Goal: Check status: Check status

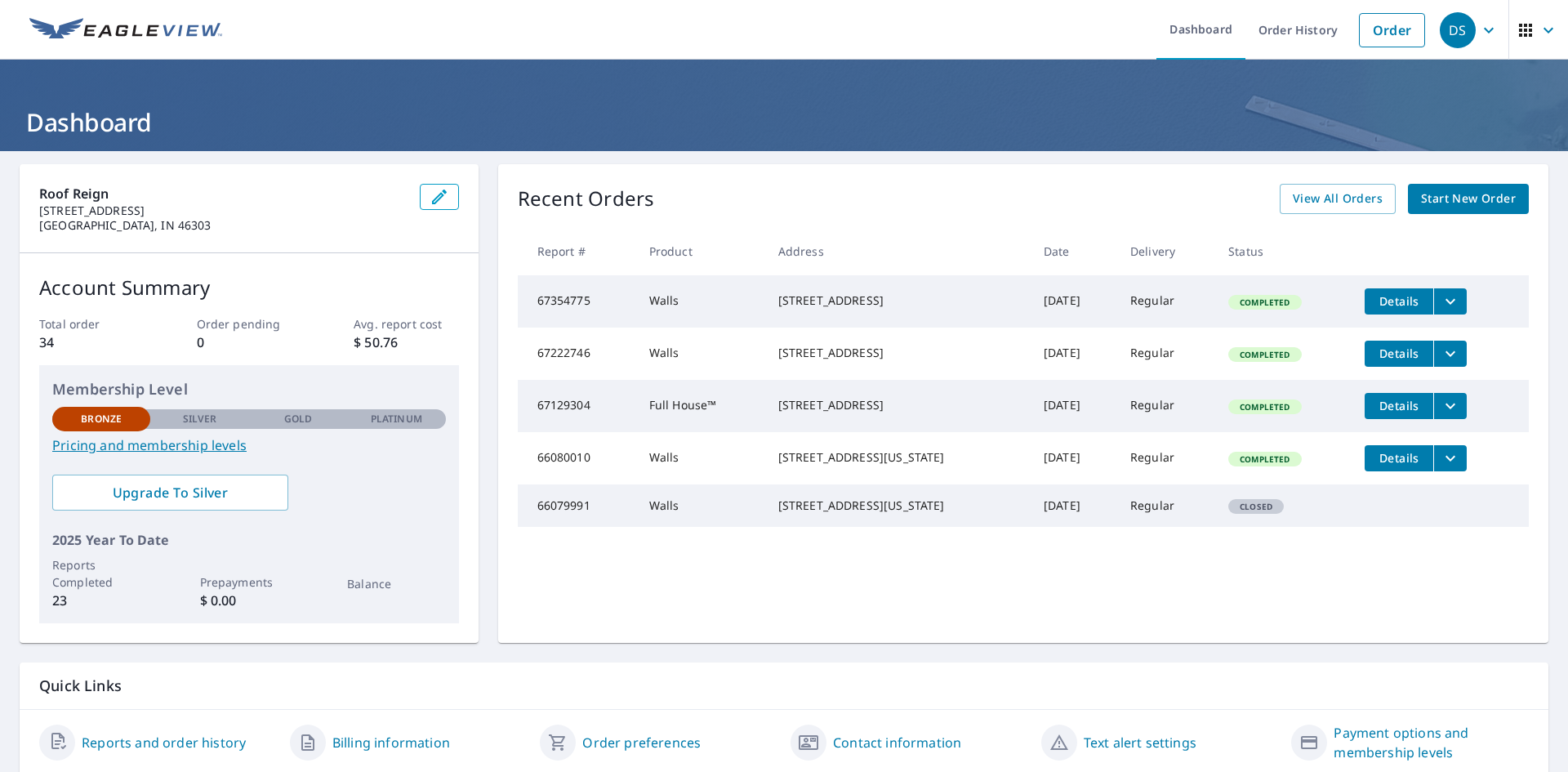
scroll to position [58, 0]
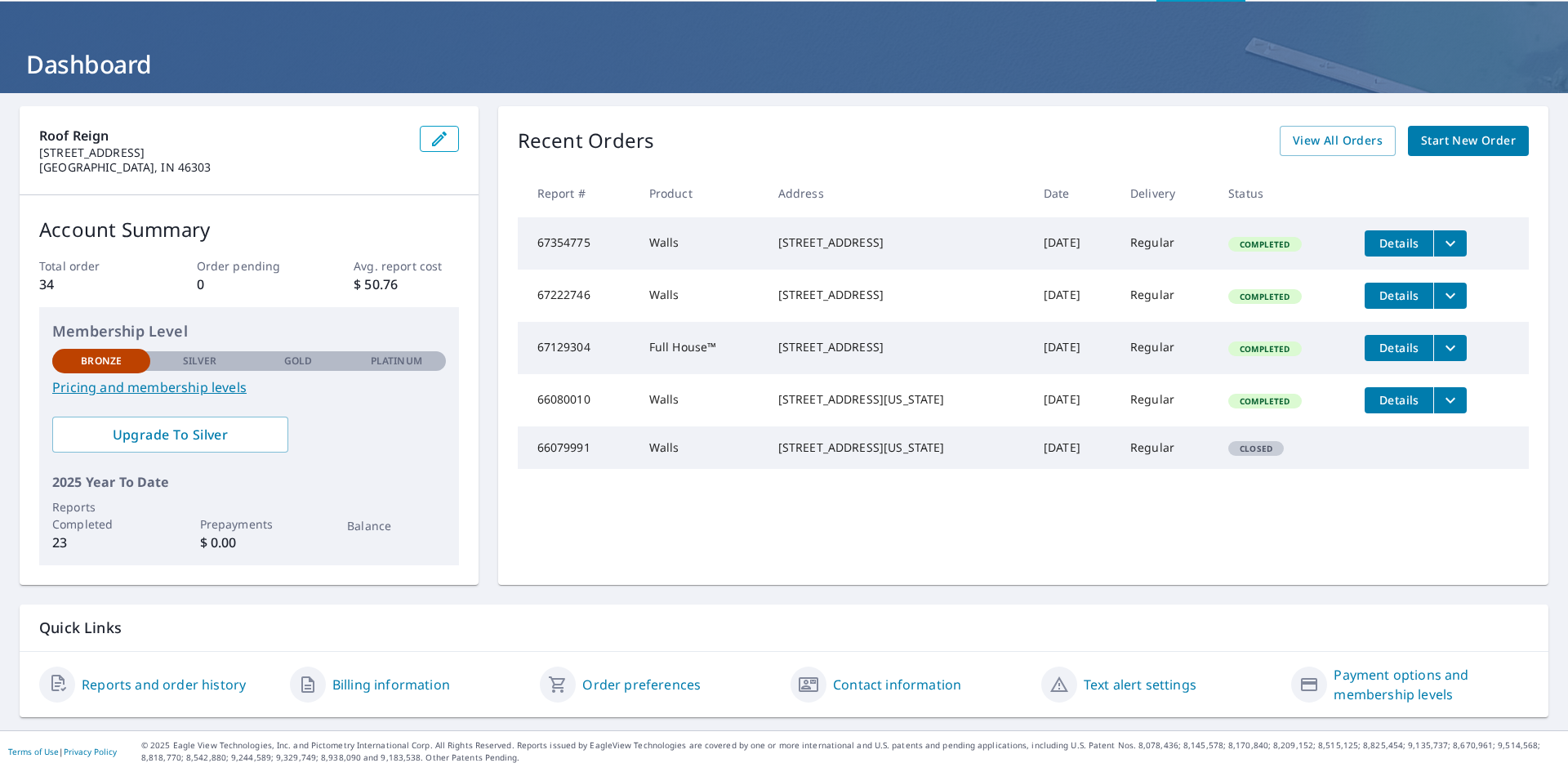
click at [1294, 322] on td "Completed" at bounding box center [1283, 296] width 137 height 52
click at [1441, 410] on icon "filesDropdownBtn-66080010" at bounding box center [1450, 400] width 20 height 20
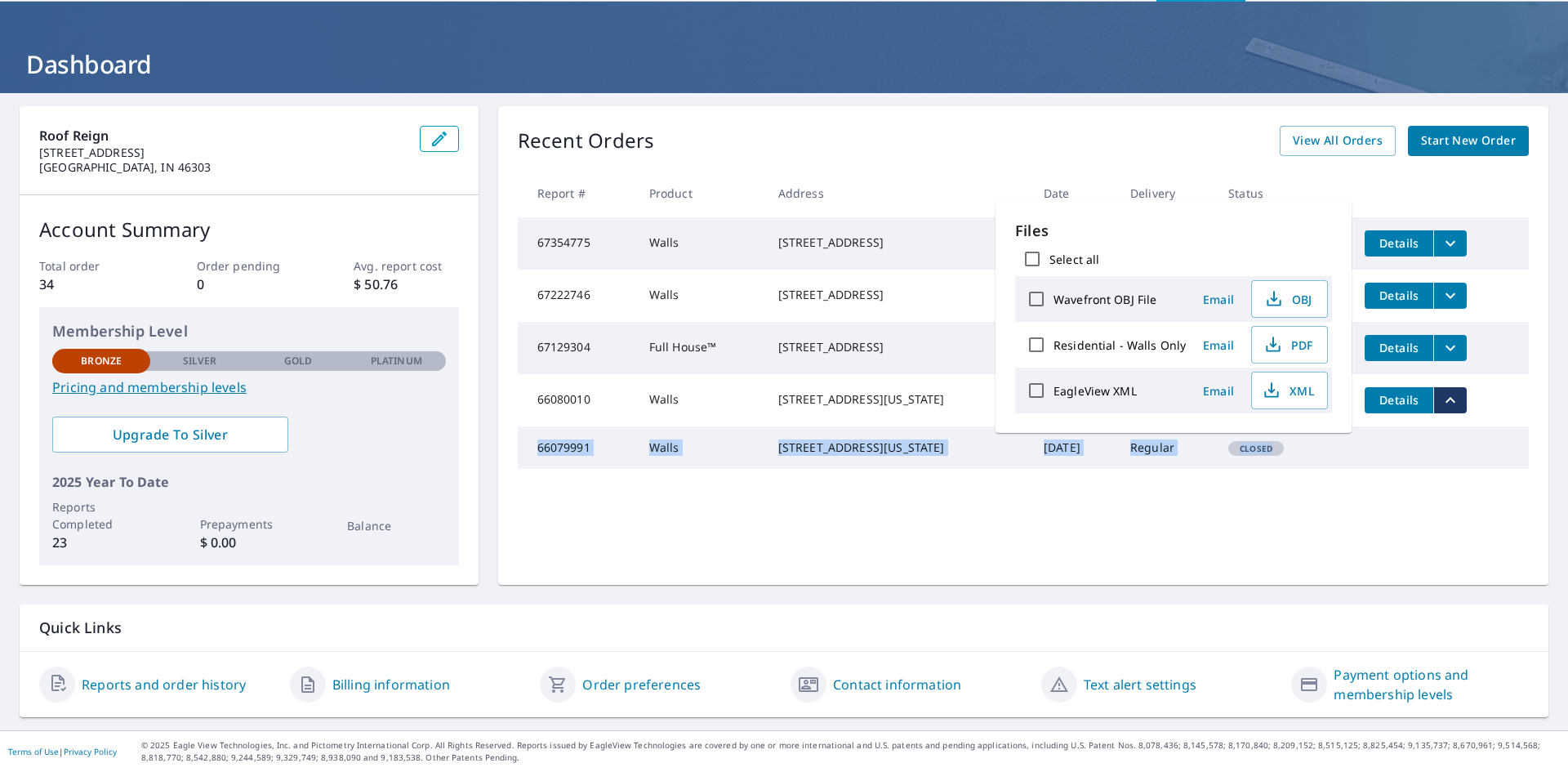
drag, startPoint x: 1335, startPoint y: 485, endPoint x: 1342, endPoint y: 472, distance: 14.8
click at [1341, 469] on tr "66079991 Walls [STREET_ADDRESS][US_STATE] [DATE] Regular Closed" at bounding box center [1023, 447] width 1011 height 42
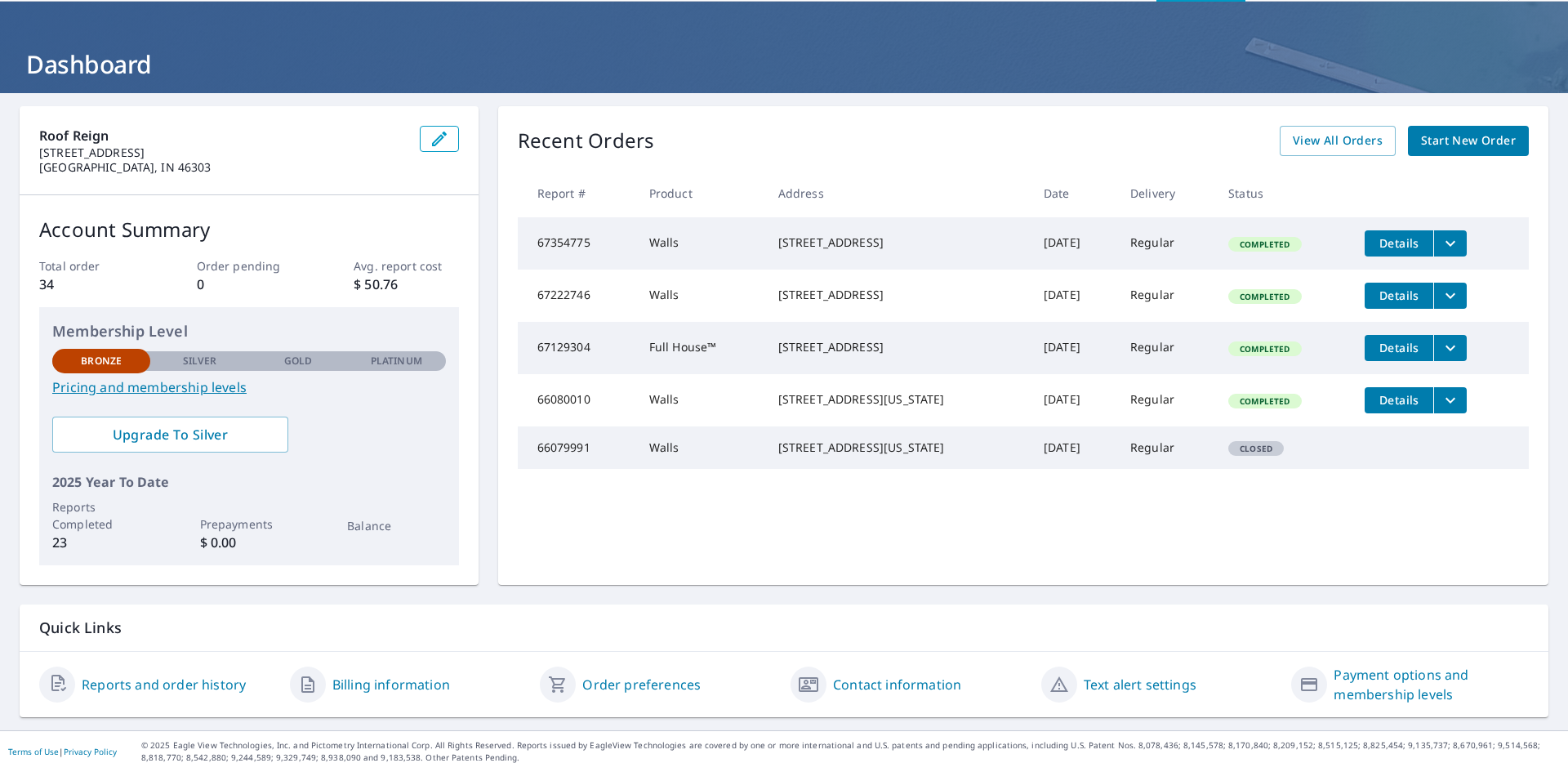
click at [1381, 407] on span "Details" at bounding box center [1399, 400] width 49 height 15
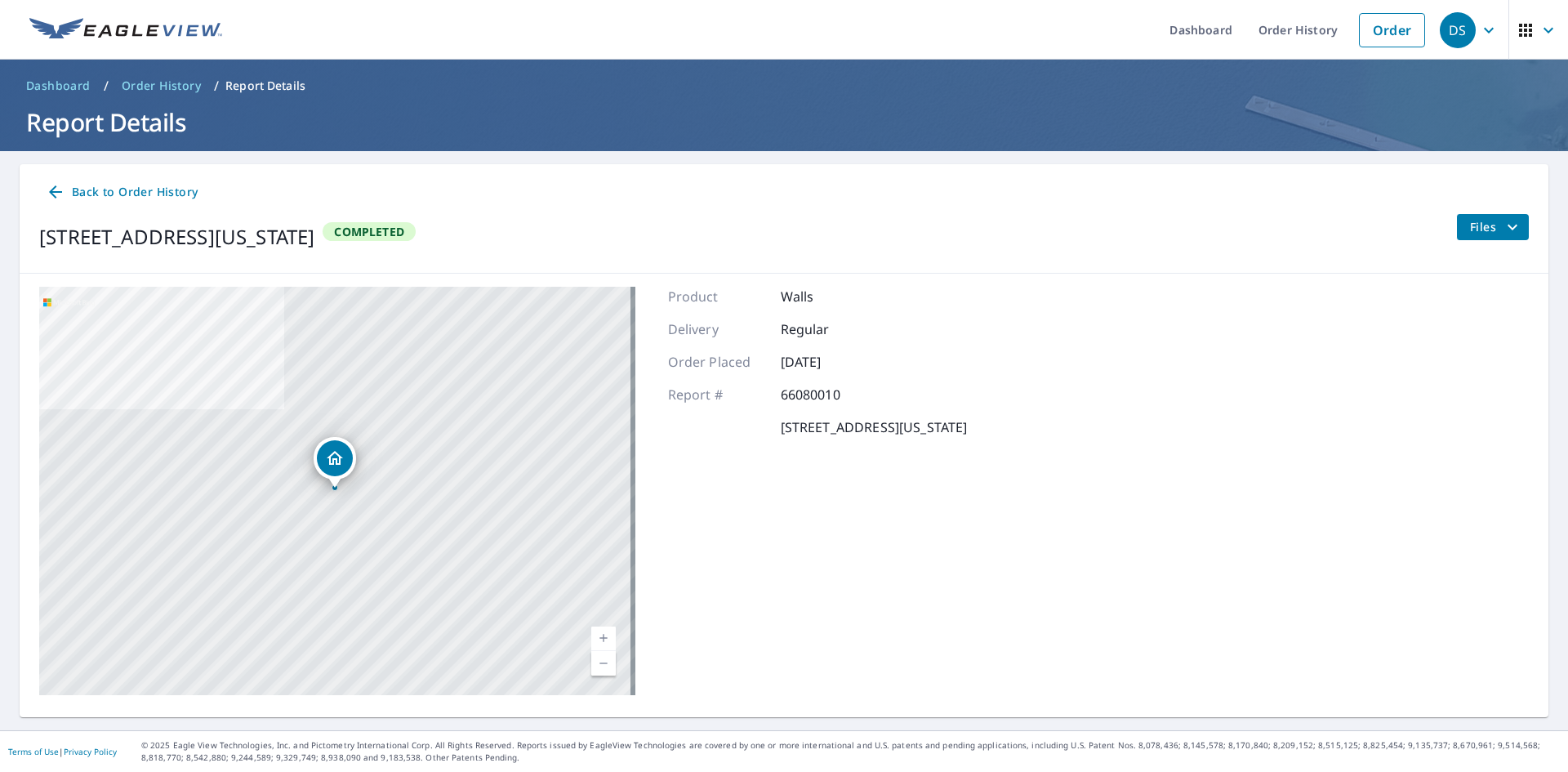
click at [62, 190] on icon at bounding box center [55, 192] width 20 height 20
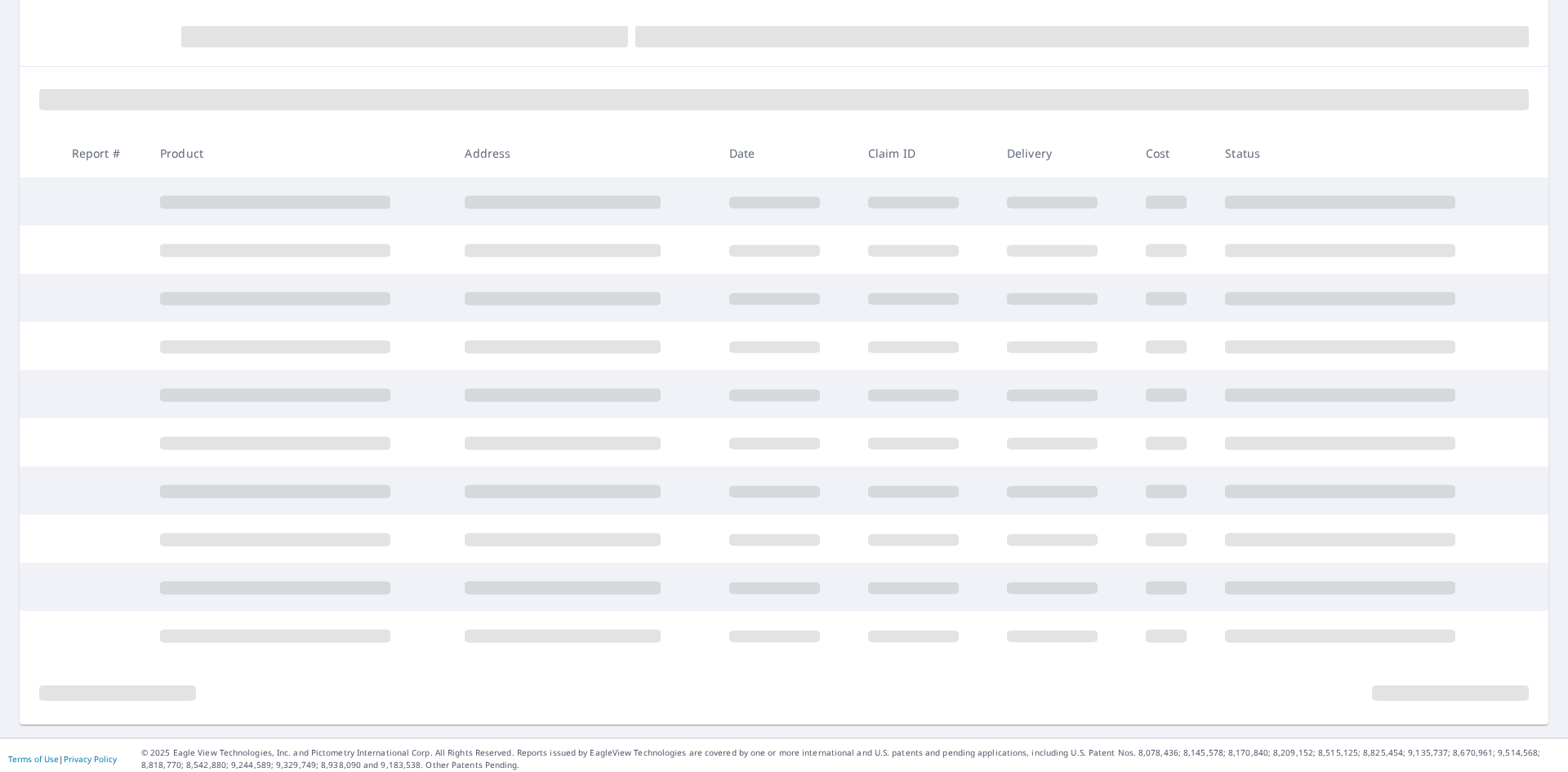
scroll to position [174, 0]
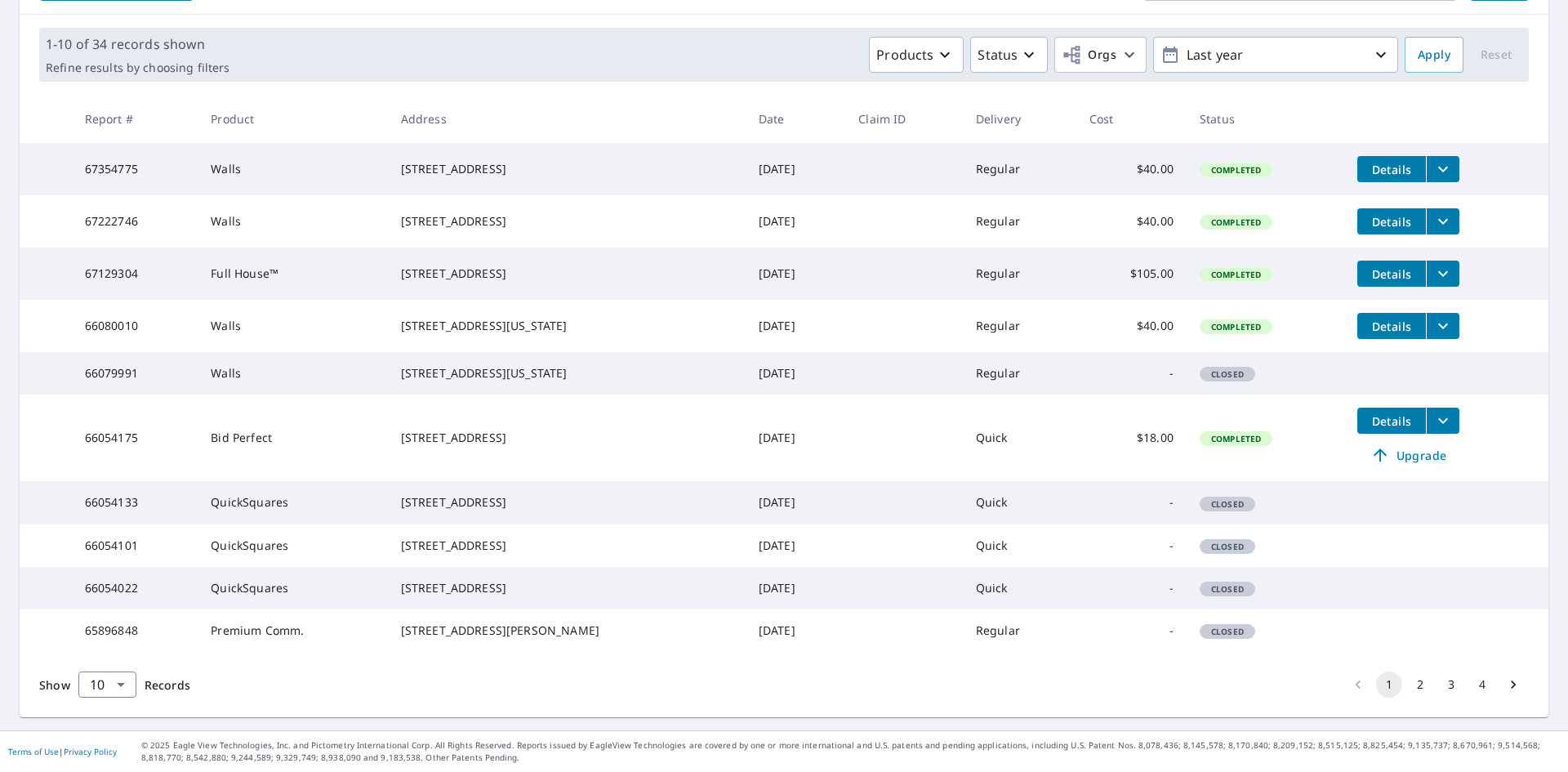
scroll to position [326, 0]
click at [129, 686] on body "DS DS Dashboard Order History Order DS Dashboard / Order History Order History …" at bounding box center [784, 386] width 1568 height 772
click at [111, 679] on li "25" at bounding box center [106, 679] width 58 height 29
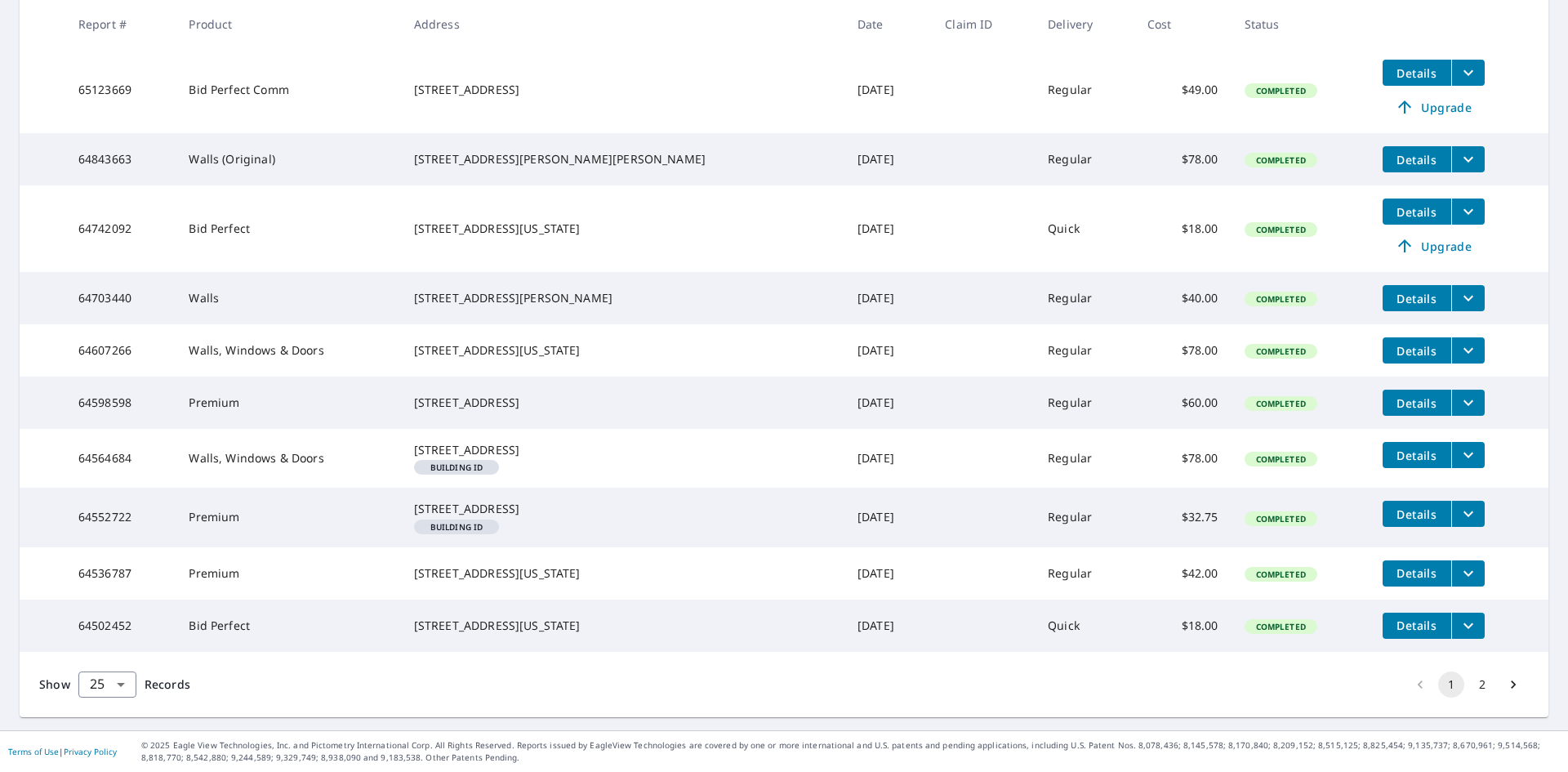
scroll to position [1298, 0]
click at [1404, 566] on span "Details" at bounding box center [1417, 573] width 49 height 15
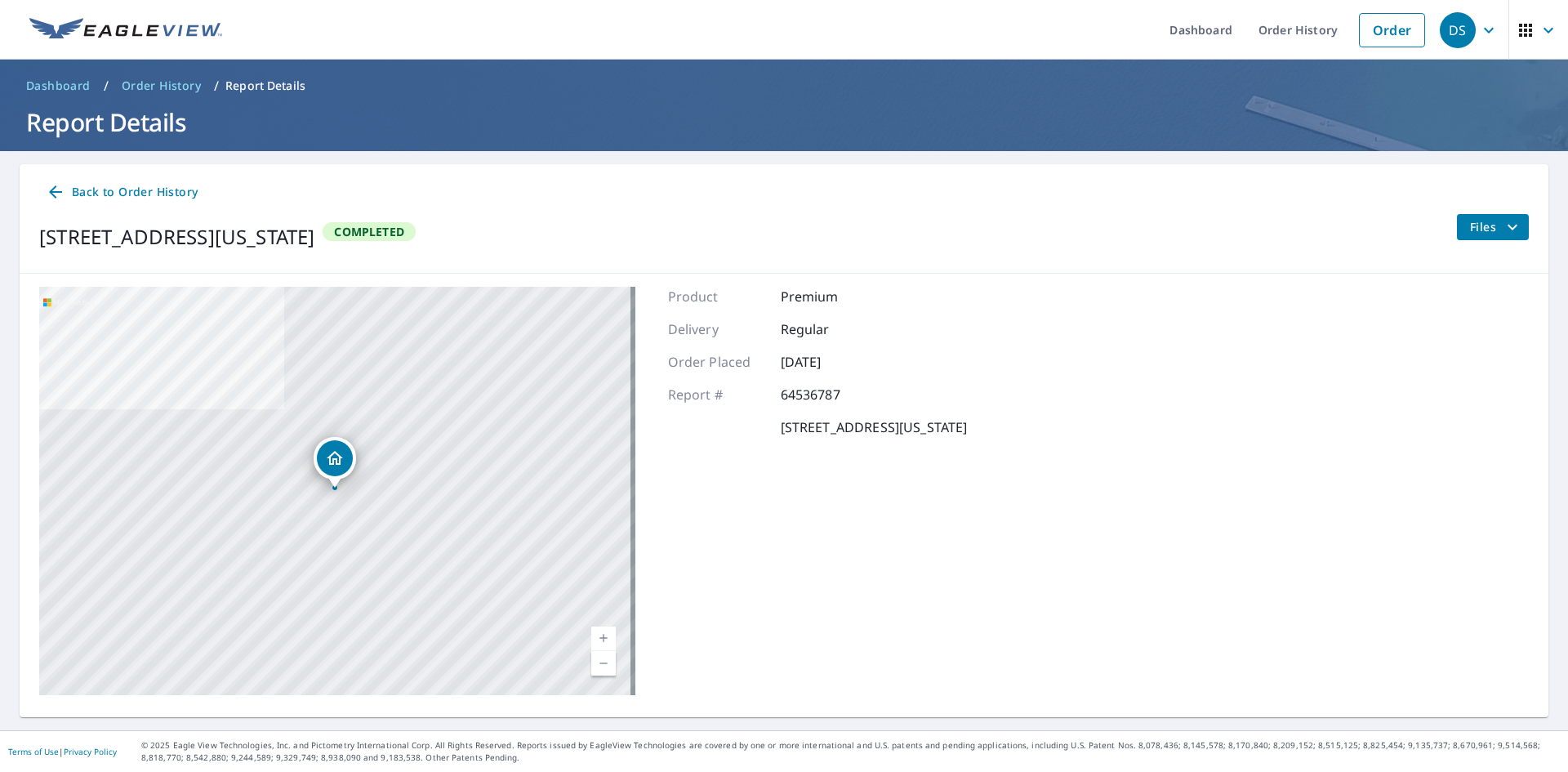
click at [1481, 218] on span "Files" at bounding box center [1496, 227] width 52 height 20
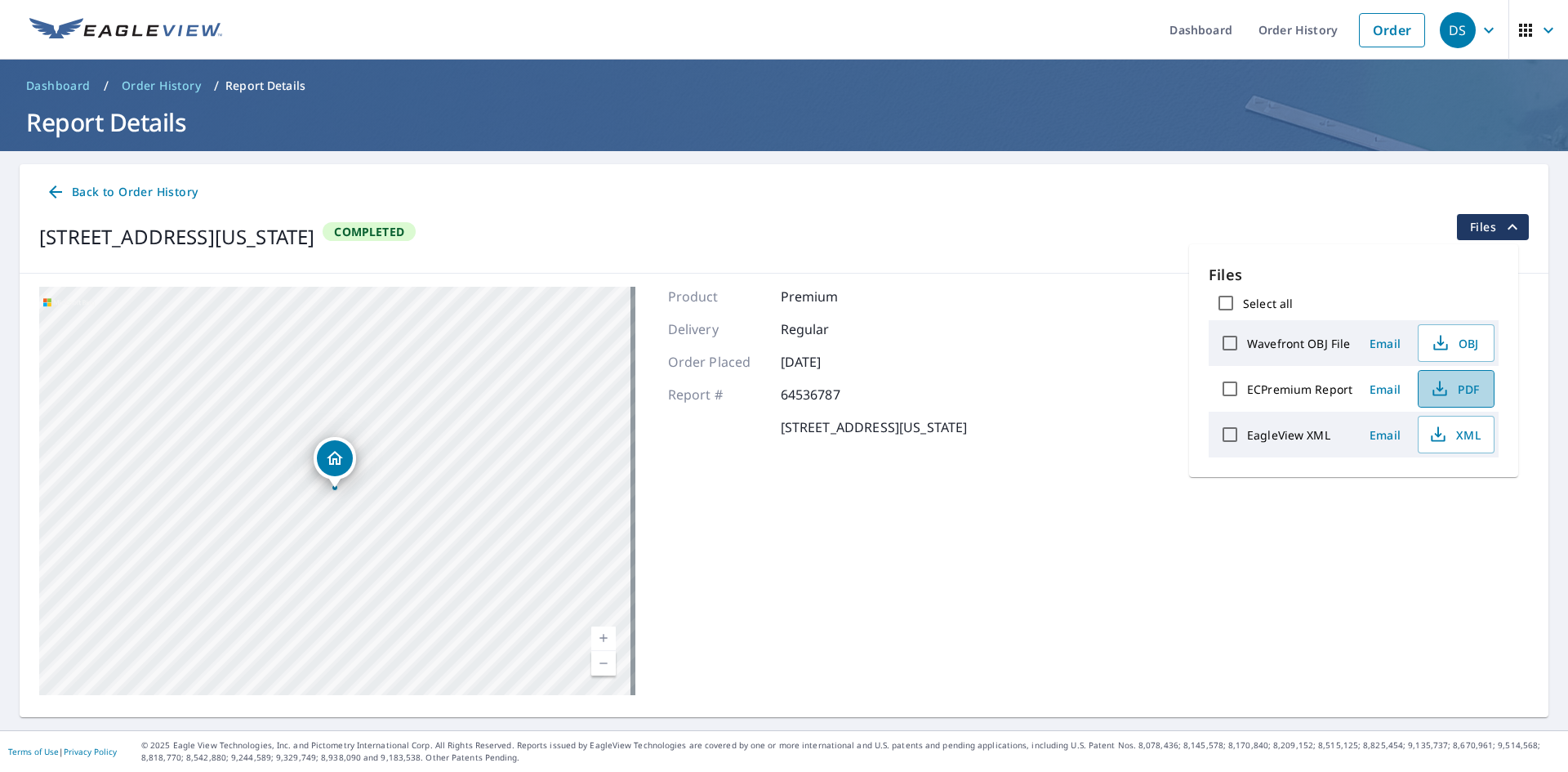
click at [1458, 385] on span "PDF" at bounding box center [1455, 389] width 52 height 20
